Goal: Information Seeking & Learning: Learn about a topic

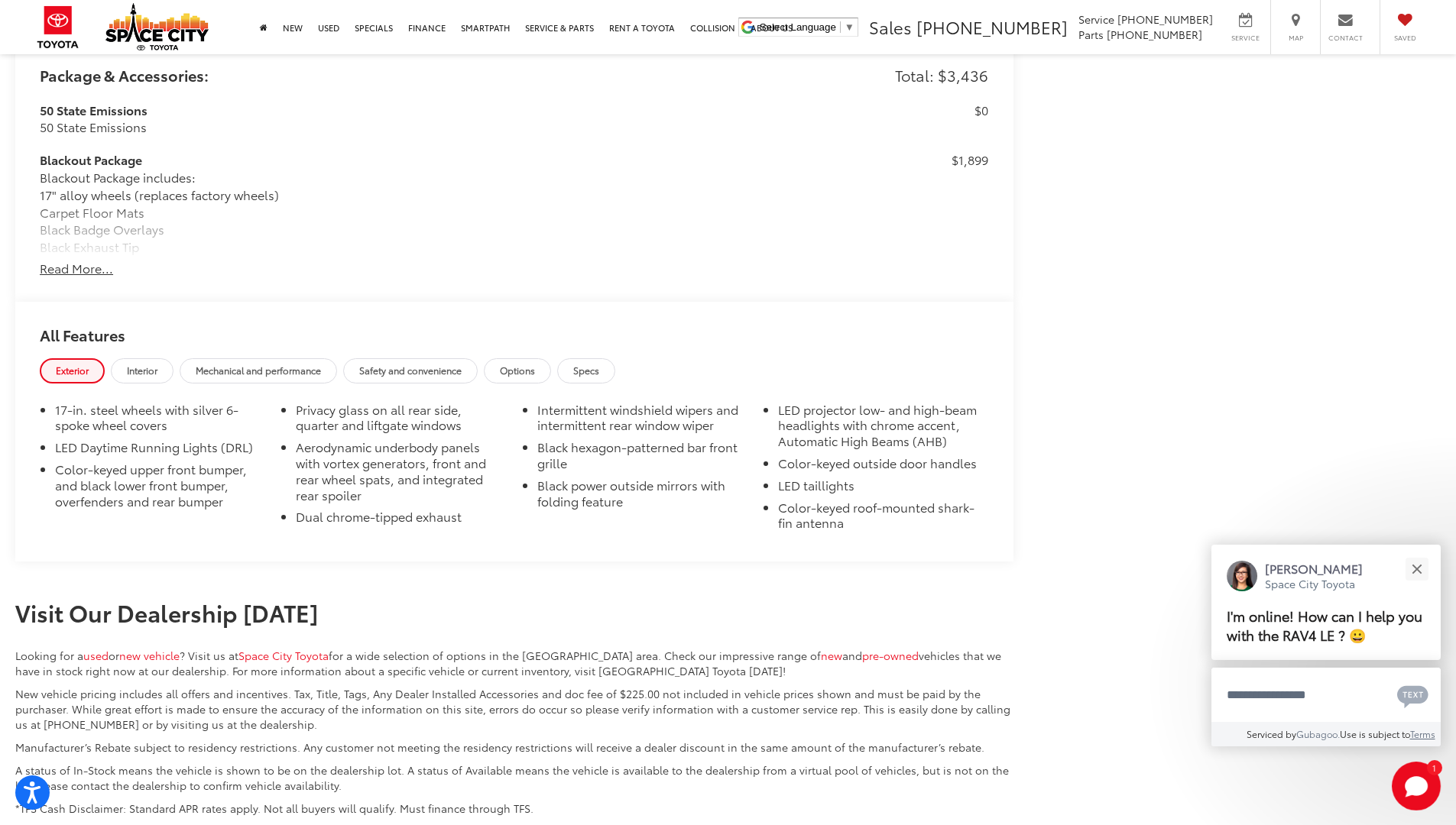
scroll to position [1529, 0]
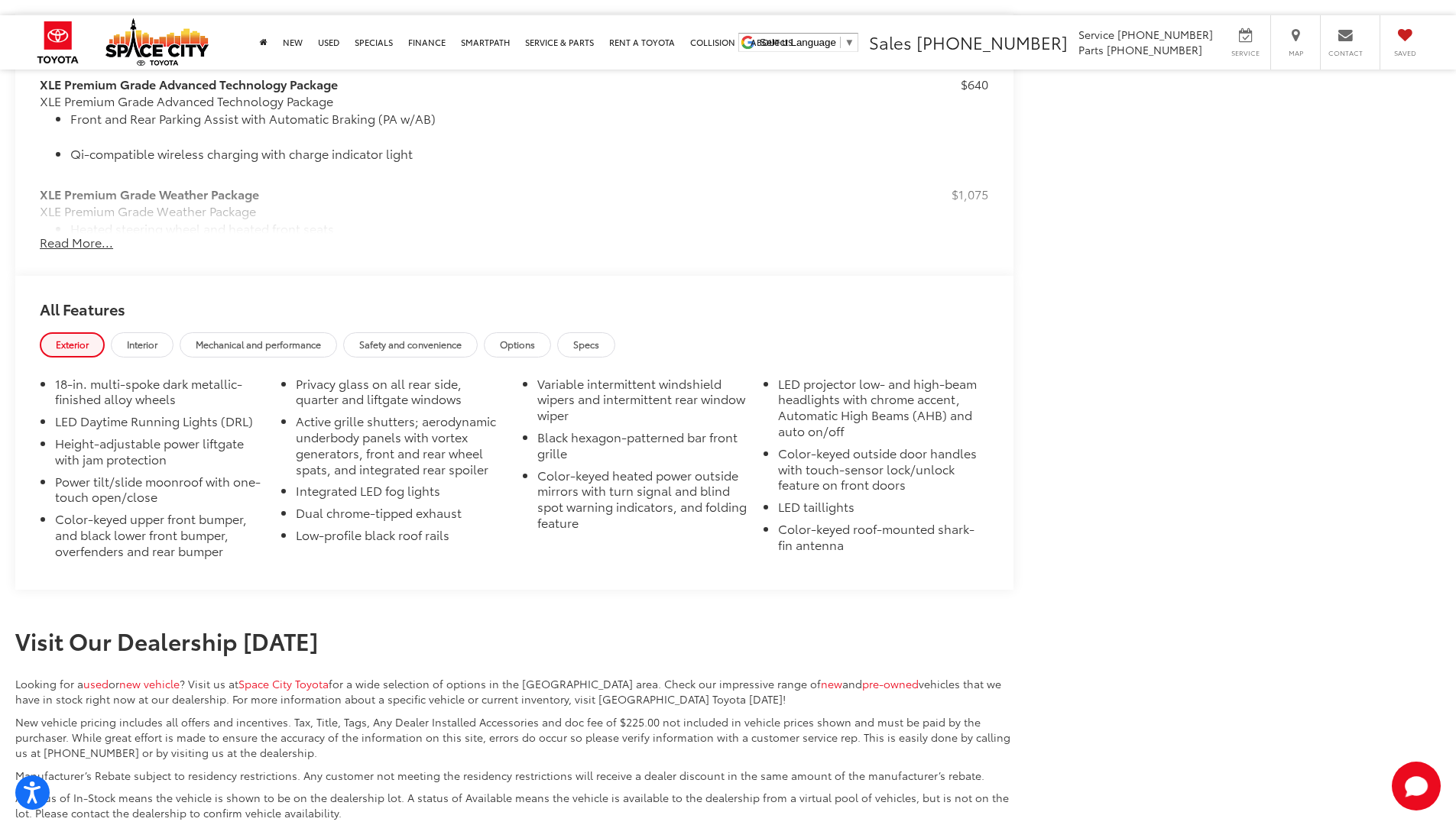
scroll to position [1598, 0]
